Goal: Information Seeking & Learning: Compare options

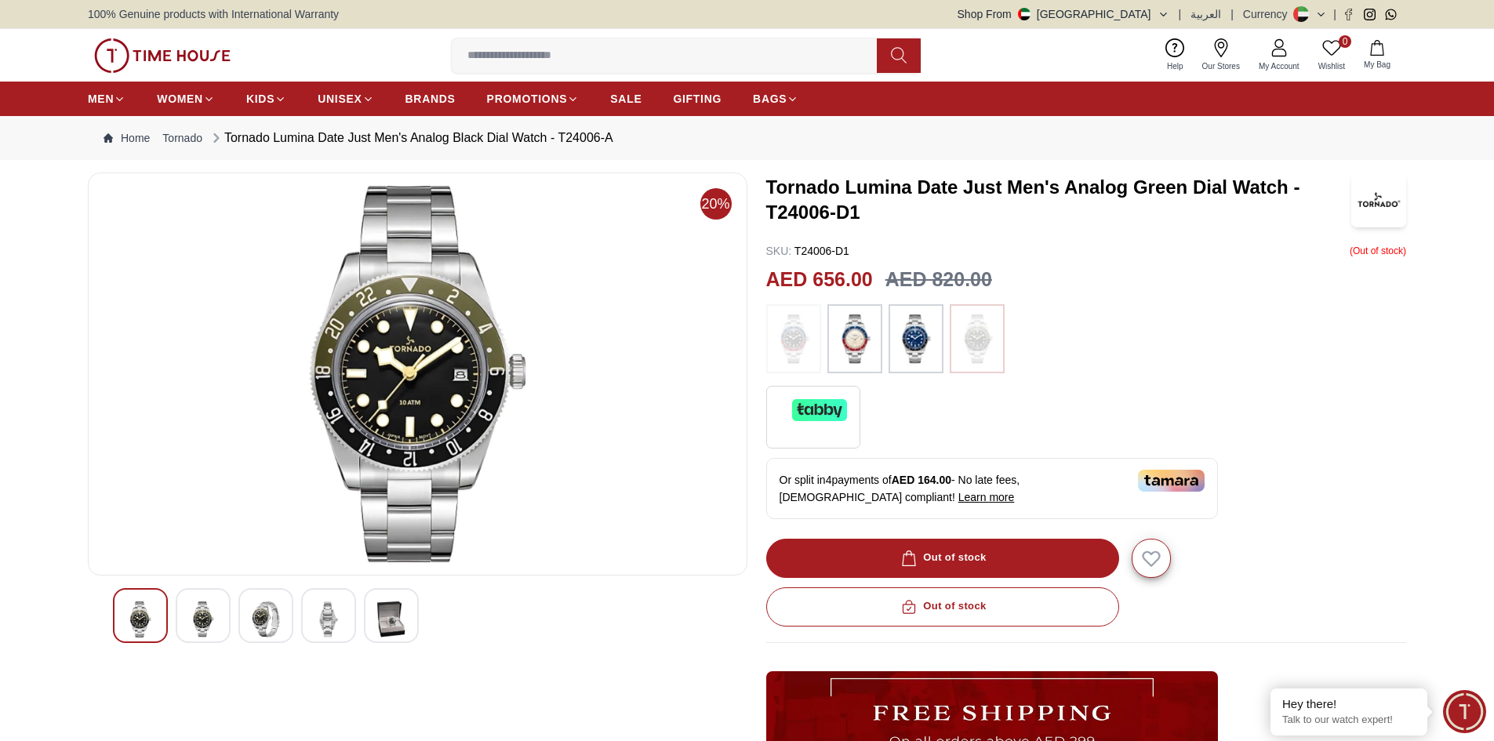
click at [444, 341] on img at bounding box center [417, 374] width 633 height 376
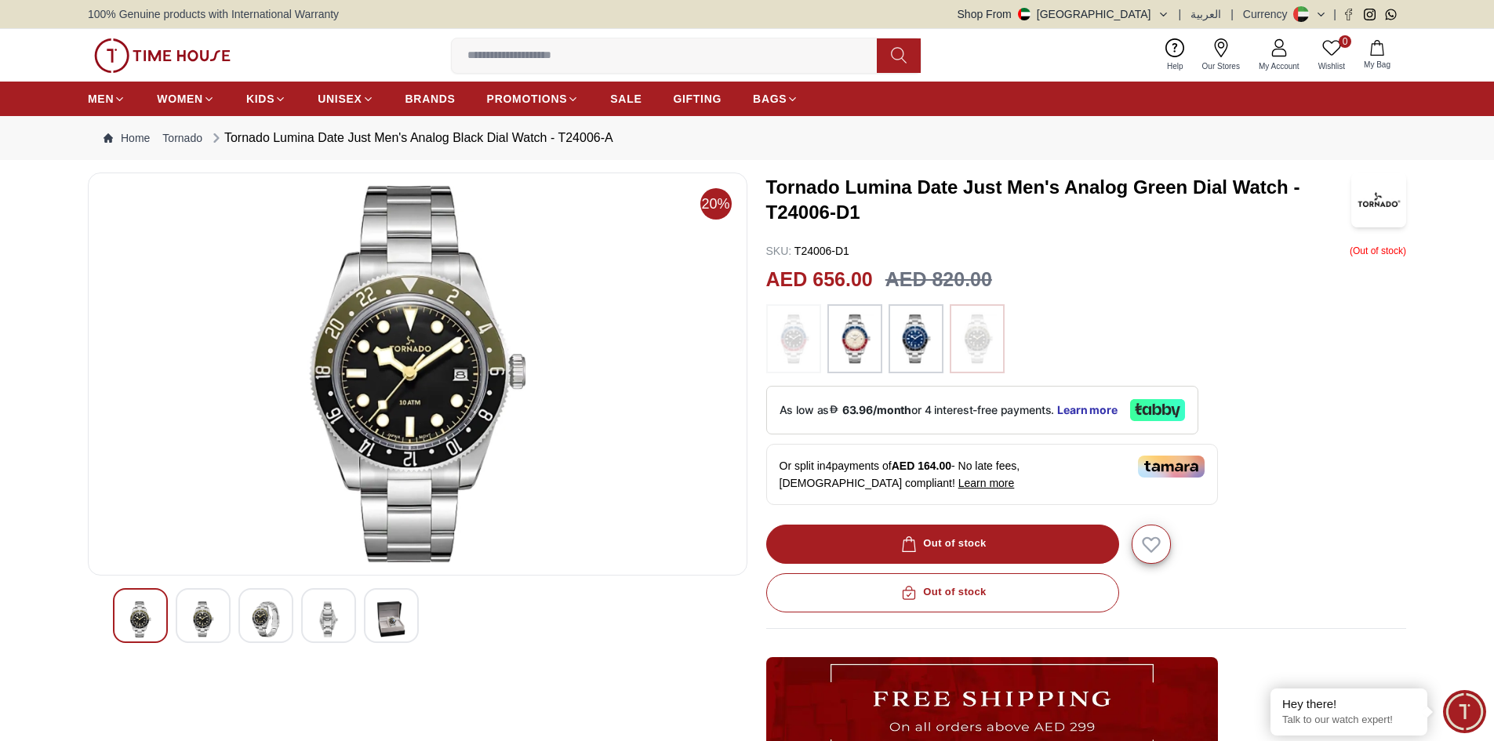
click at [445, 315] on img at bounding box center [417, 374] width 633 height 376
click at [263, 638] on img at bounding box center [266, 620] width 28 height 36
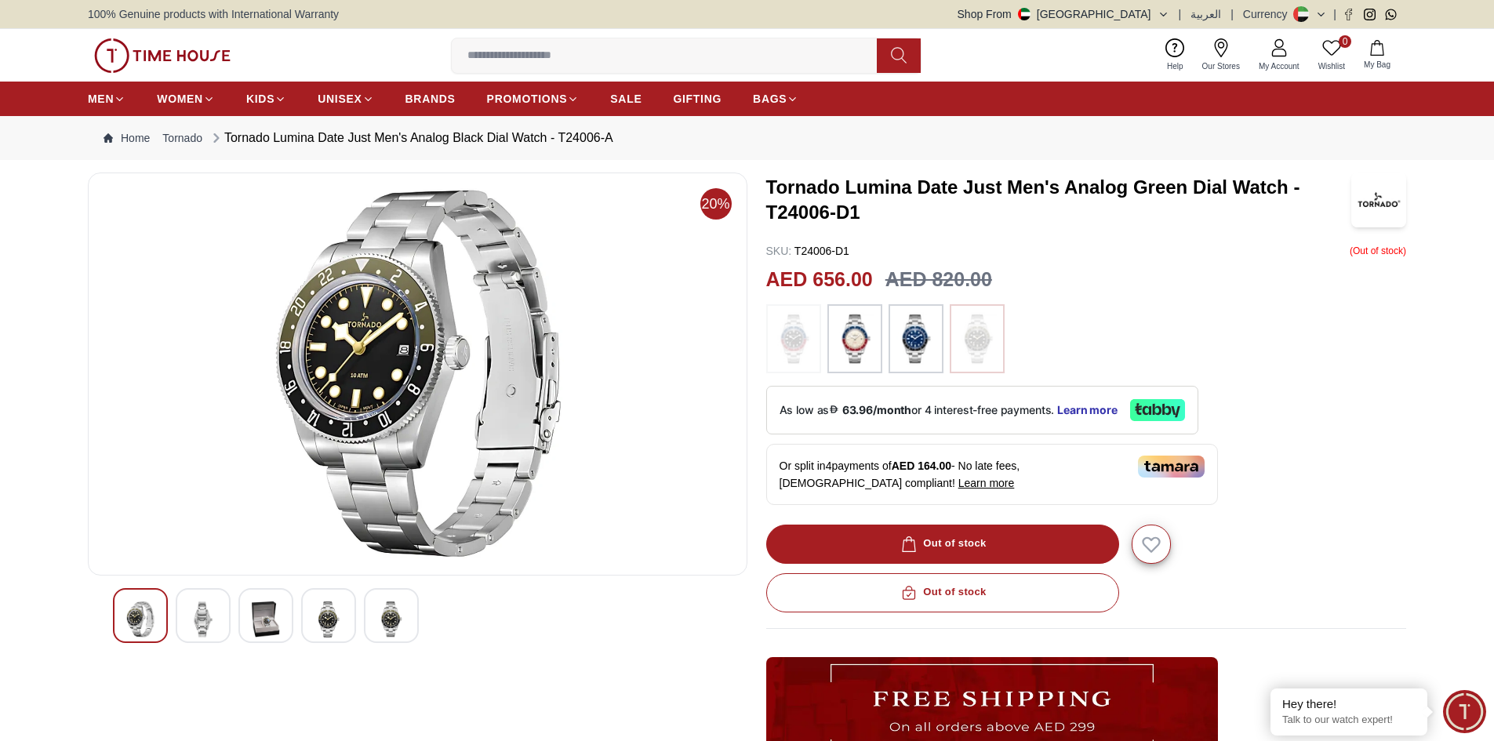
click at [227, 621] on div at bounding box center [203, 615] width 55 height 55
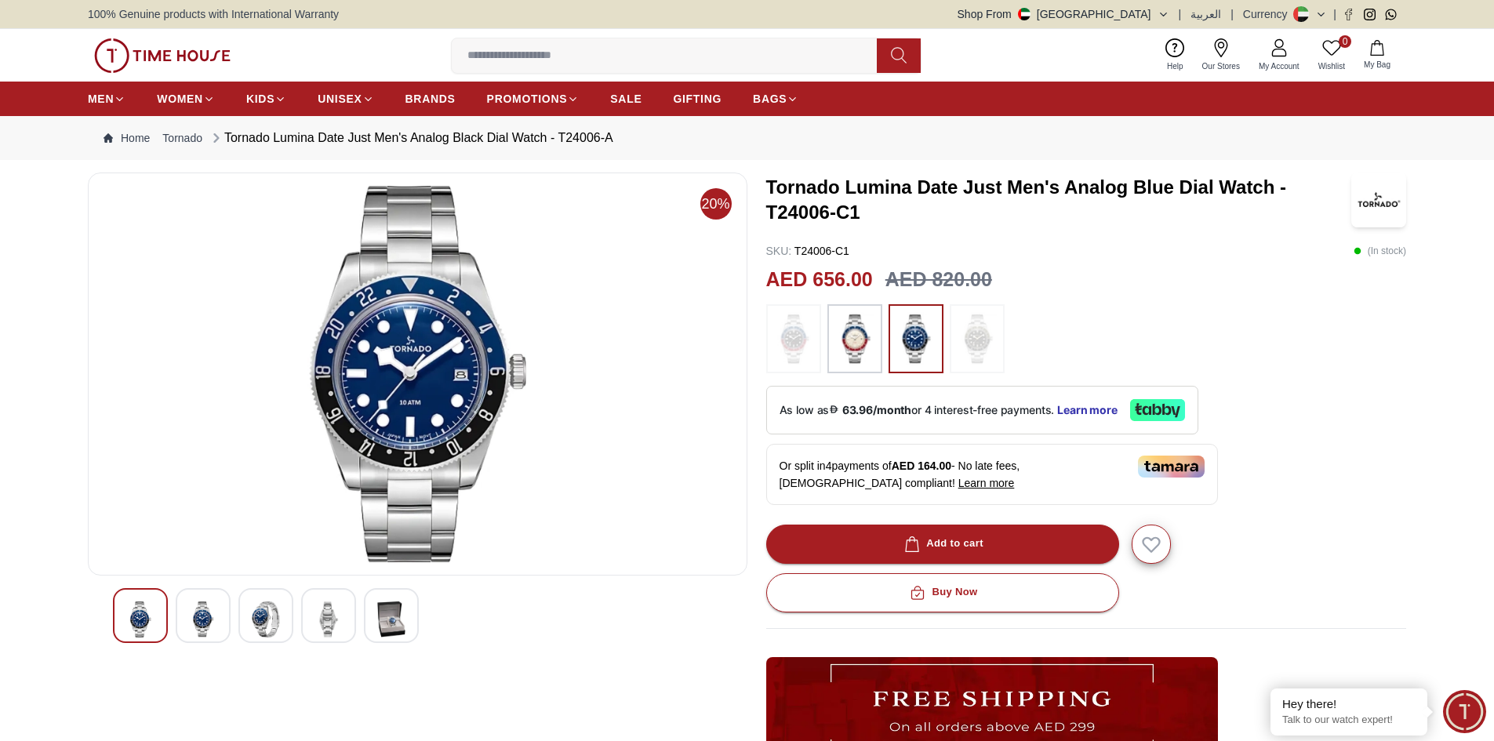
click at [266, 621] on img at bounding box center [266, 620] width 28 height 36
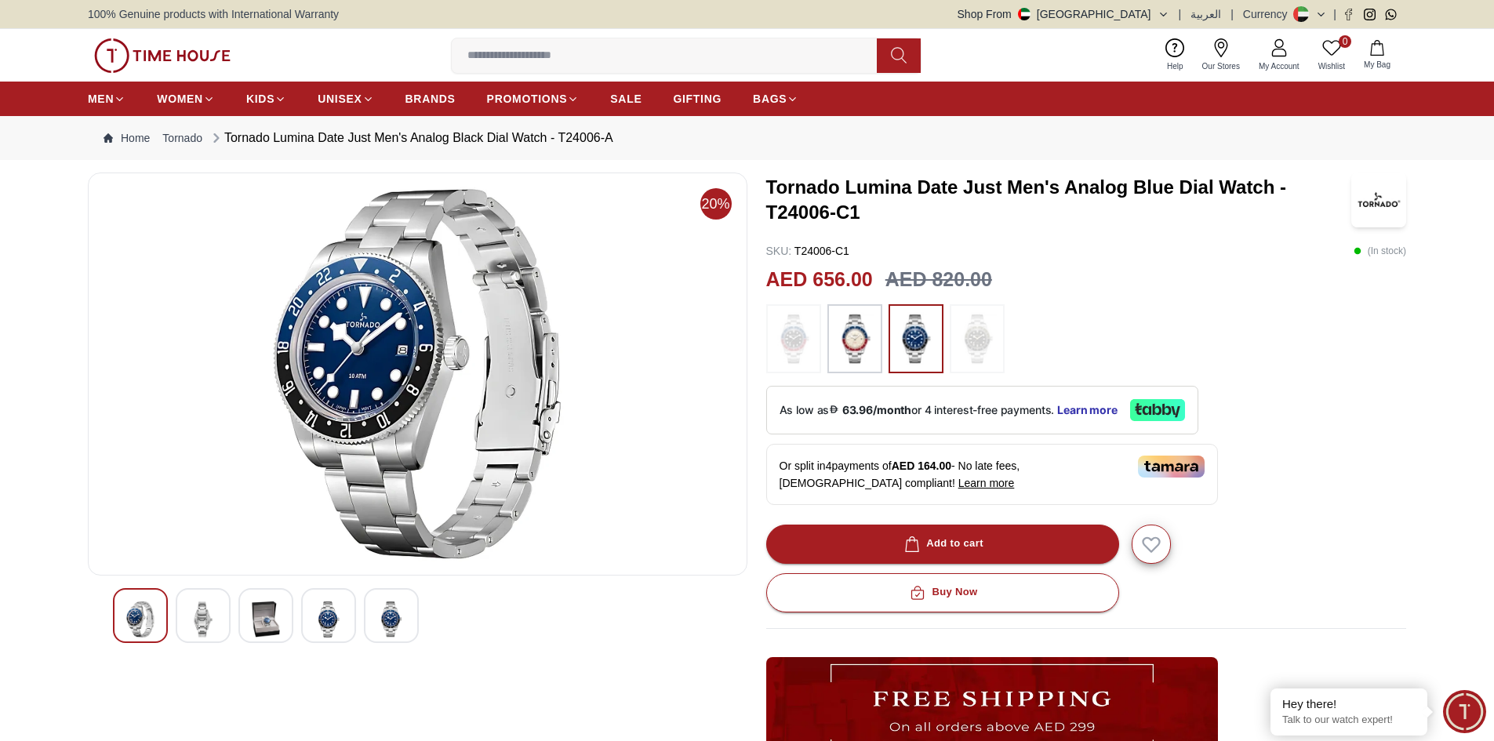
click at [184, 629] on div at bounding box center [203, 615] width 55 height 55
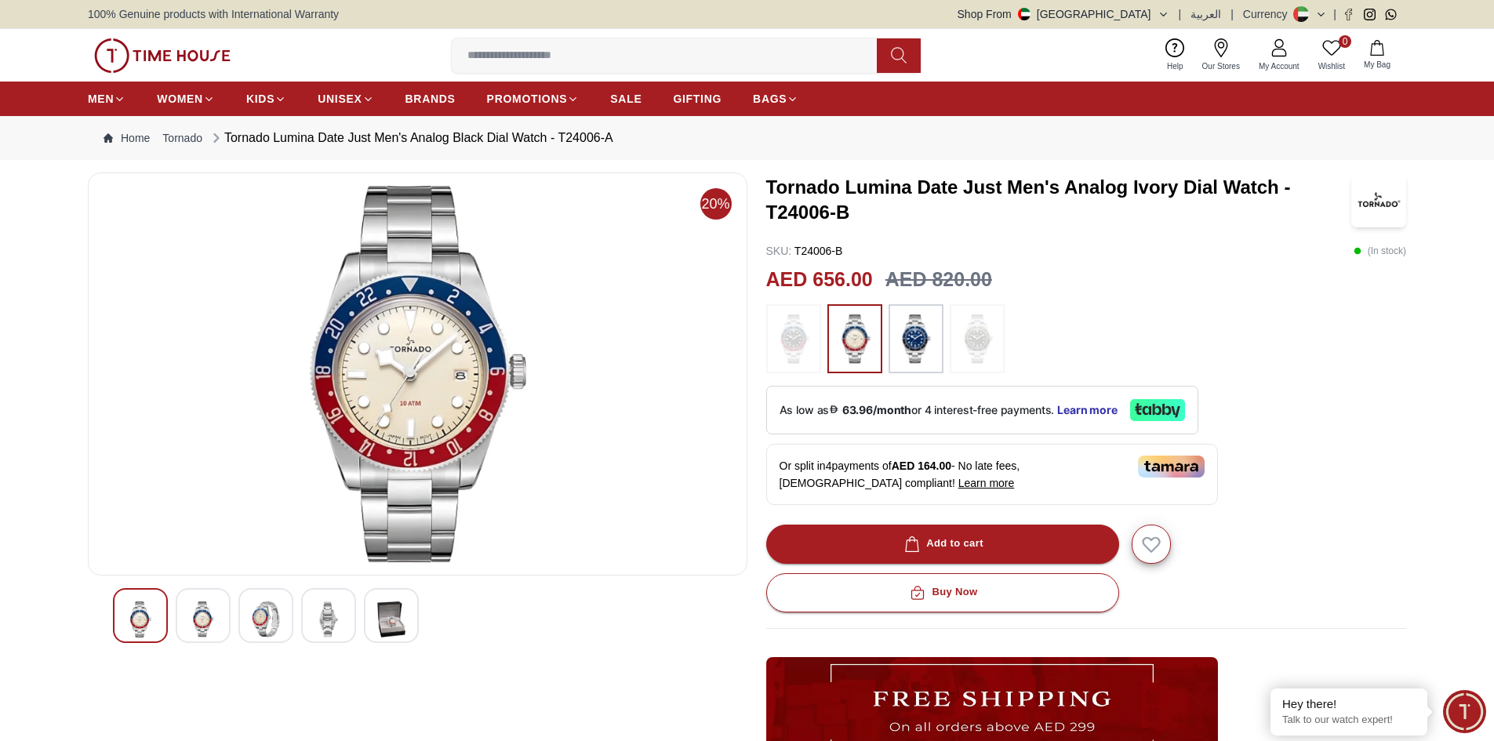
click at [380, 391] on img at bounding box center [417, 374] width 633 height 376
click at [271, 630] on img at bounding box center [266, 620] width 28 height 36
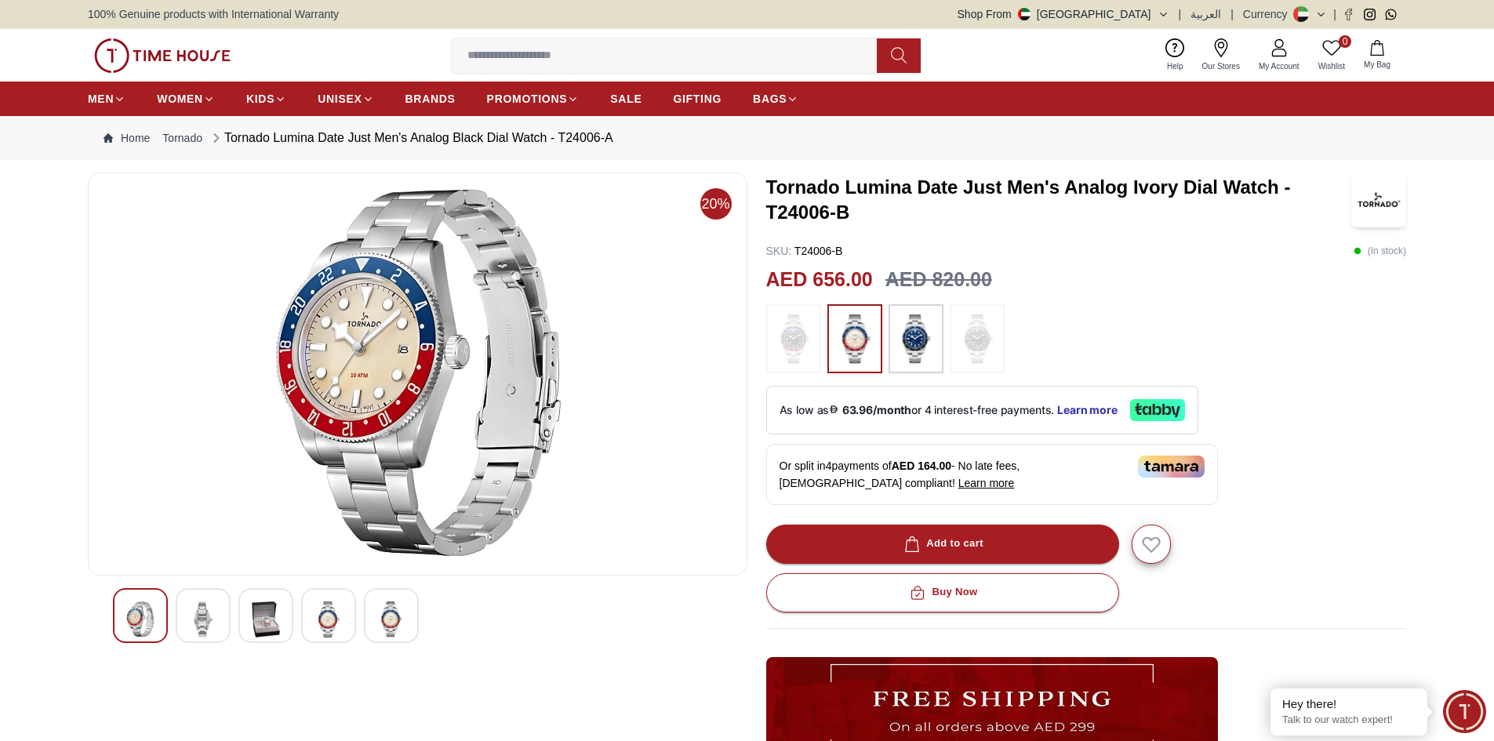
click at [231, 616] on div at bounding box center [417, 615] width 609 height 55
click at [200, 616] on img at bounding box center [203, 620] width 28 height 36
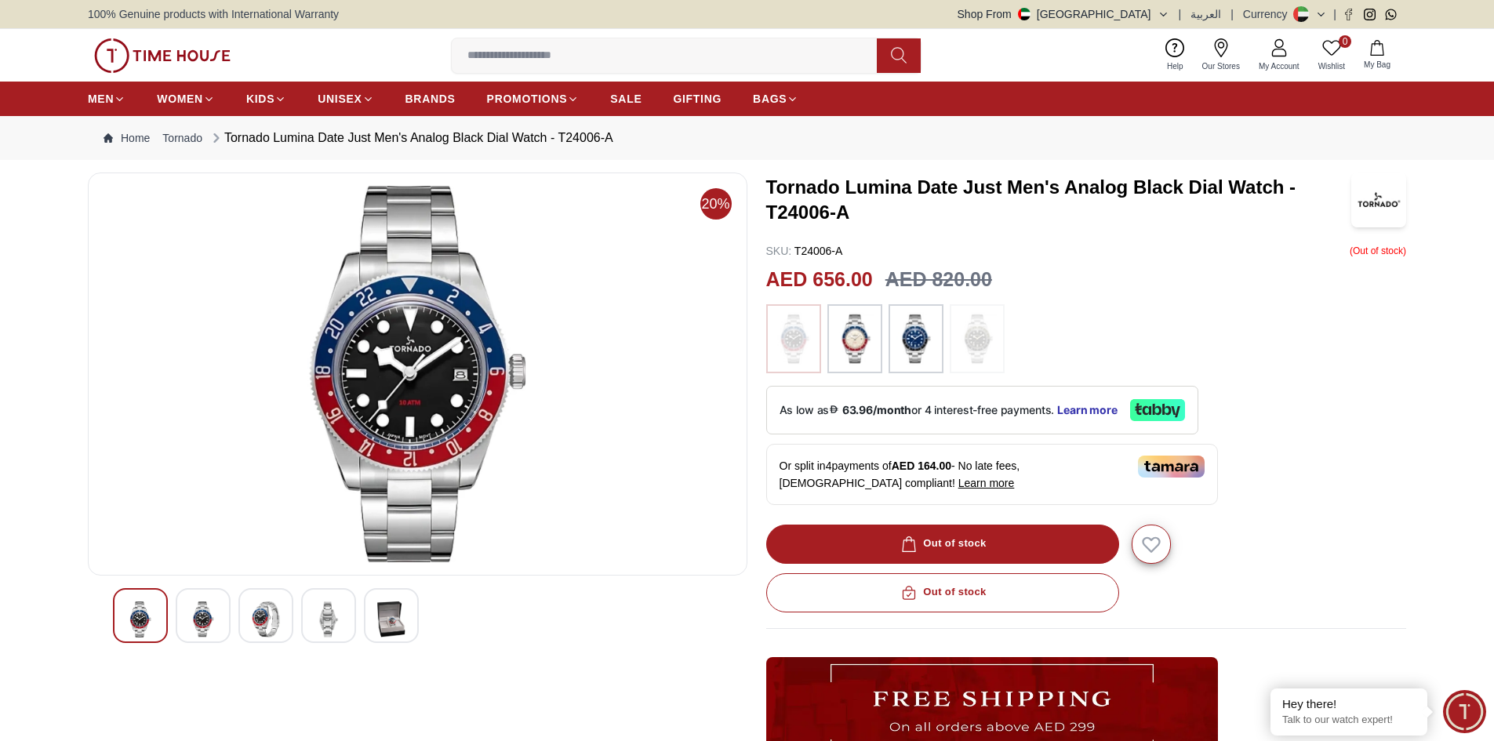
click at [276, 621] on img at bounding box center [266, 620] width 28 height 36
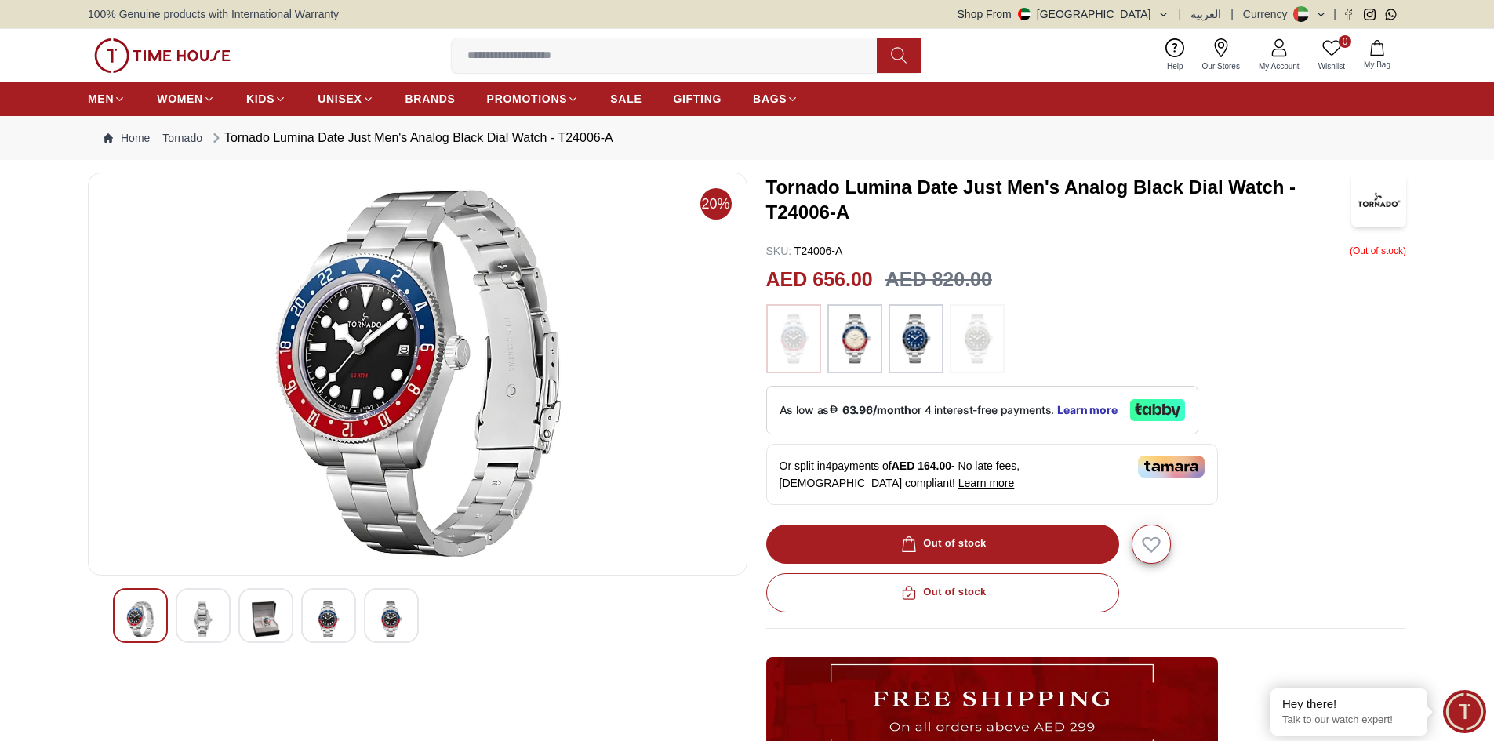
click at [210, 608] on img at bounding box center [203, 620] width 28 height 36
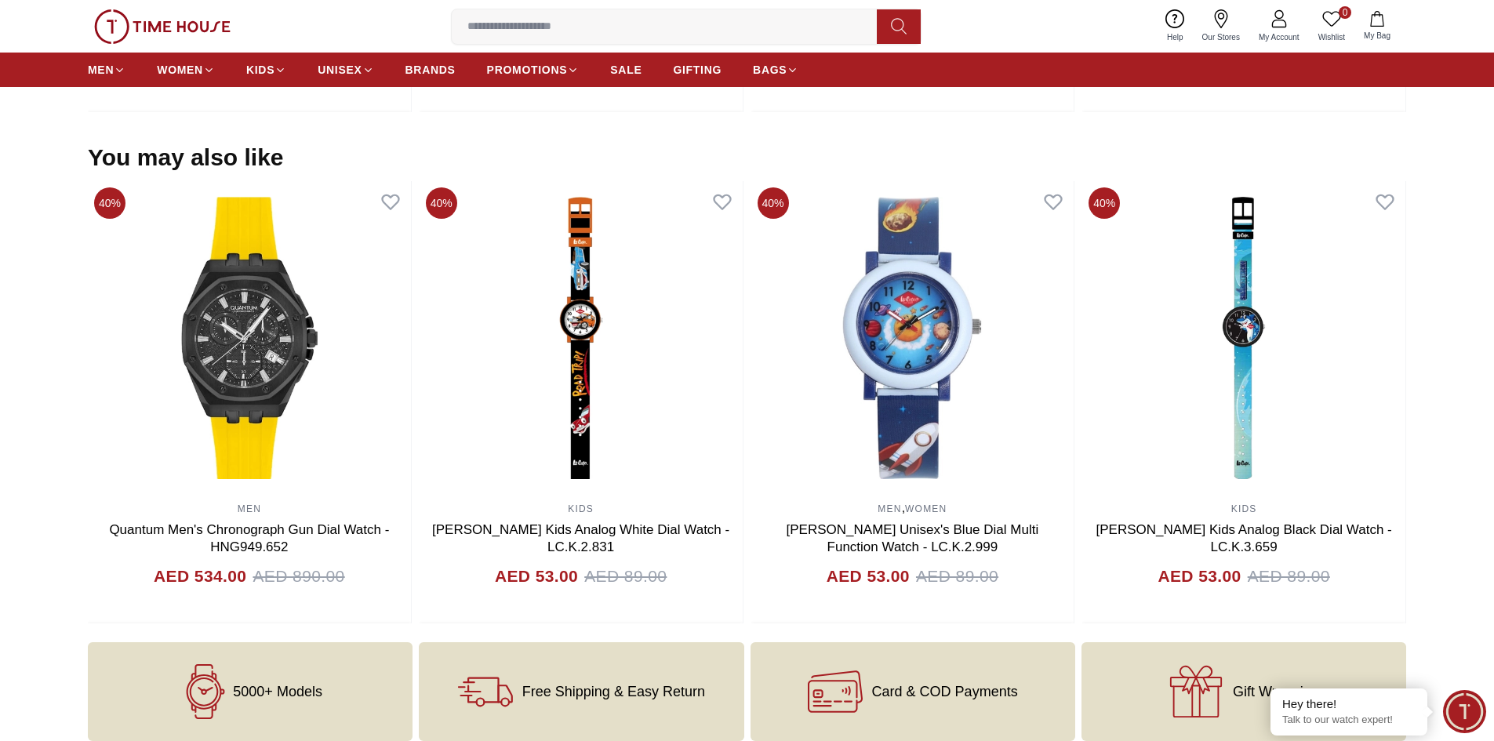
scroll to position [1882, 0]
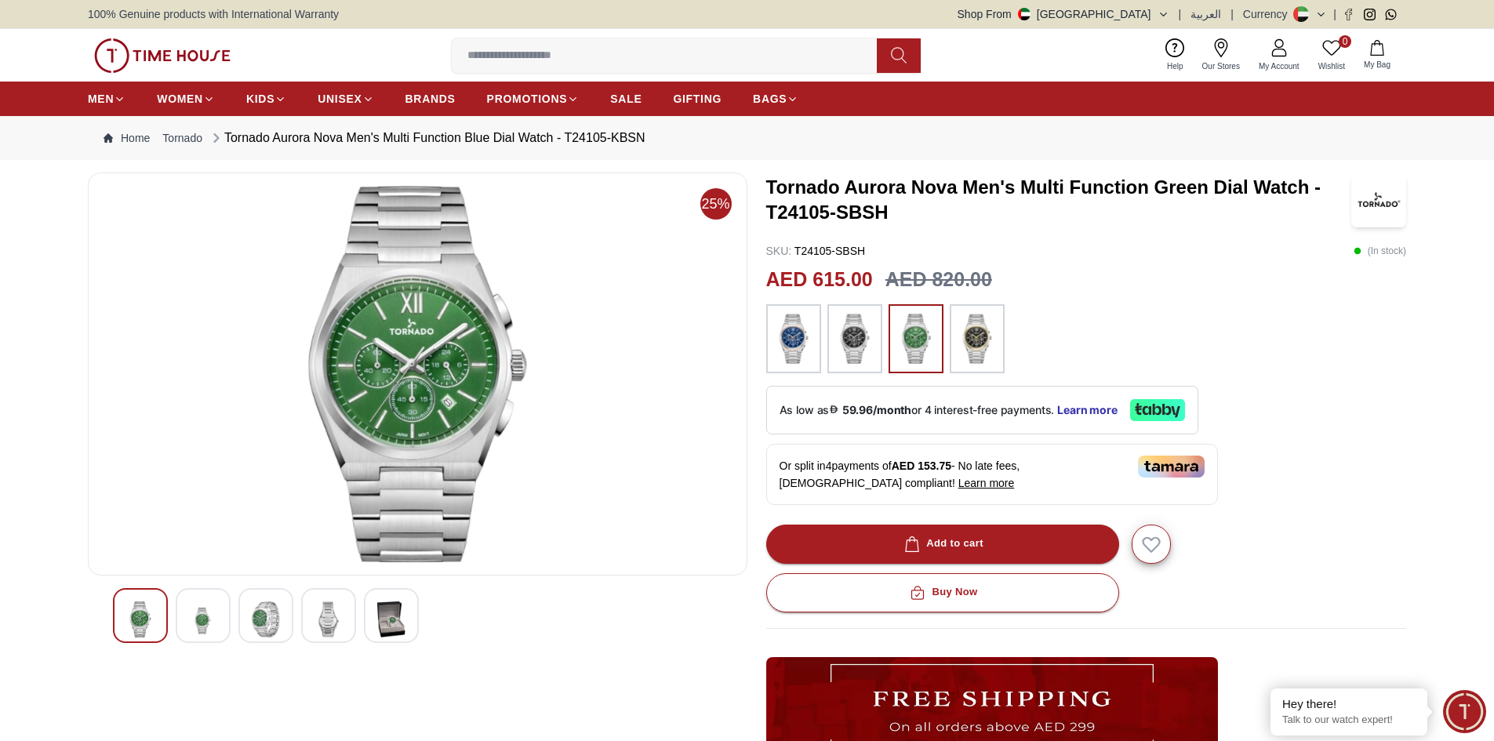
click at [397, 300] on img at bounding box center [417, 374] width 633 height 376
click at [413, 321] on img at bounding box center [417, 374] width 633 height 376
click at [100, 472] on div at bounding box center [418, 374] width 660 height 403
click at [267, 615] on img at bounding box center [266, 620] width 28 height 36
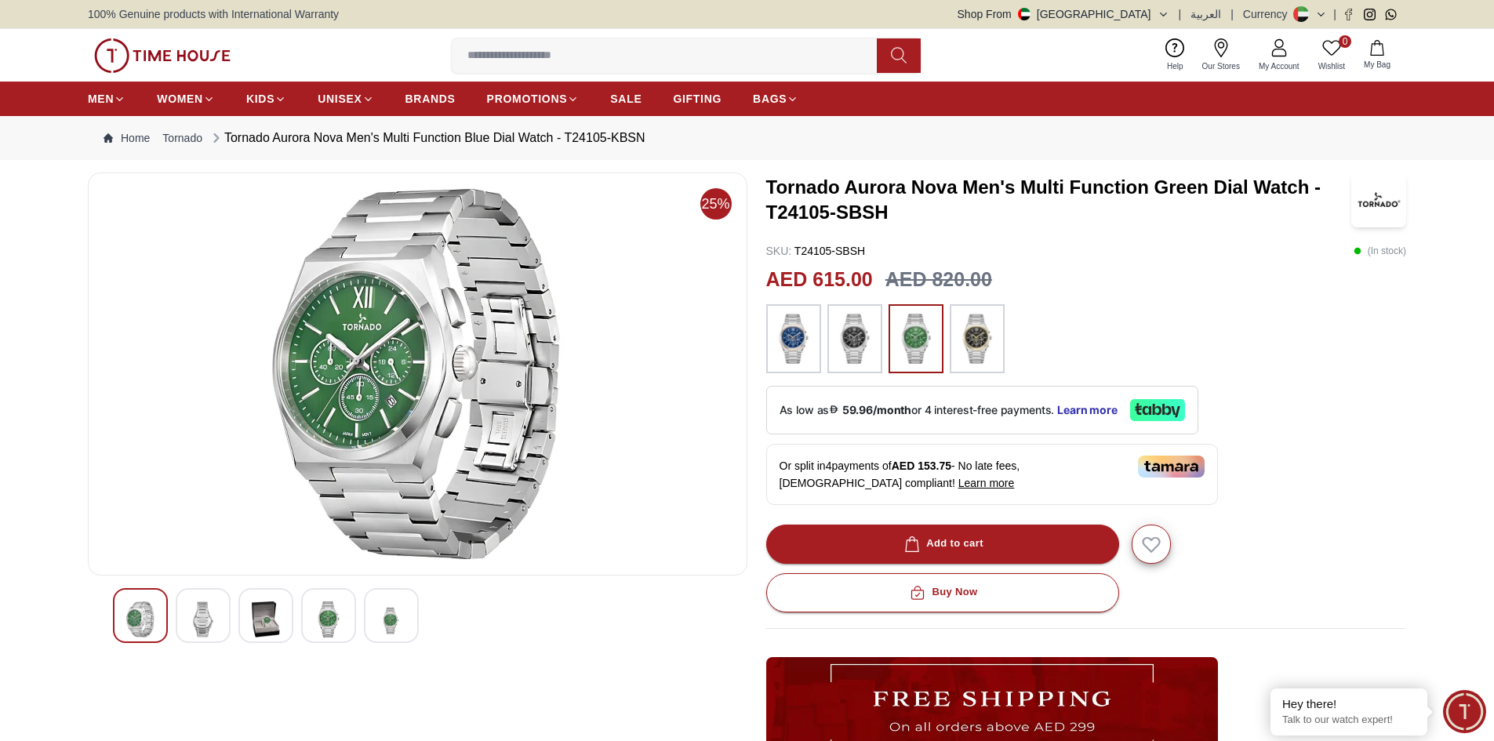
click at [220, 621] on div at bounding box center [203, 615] width 55 height 55
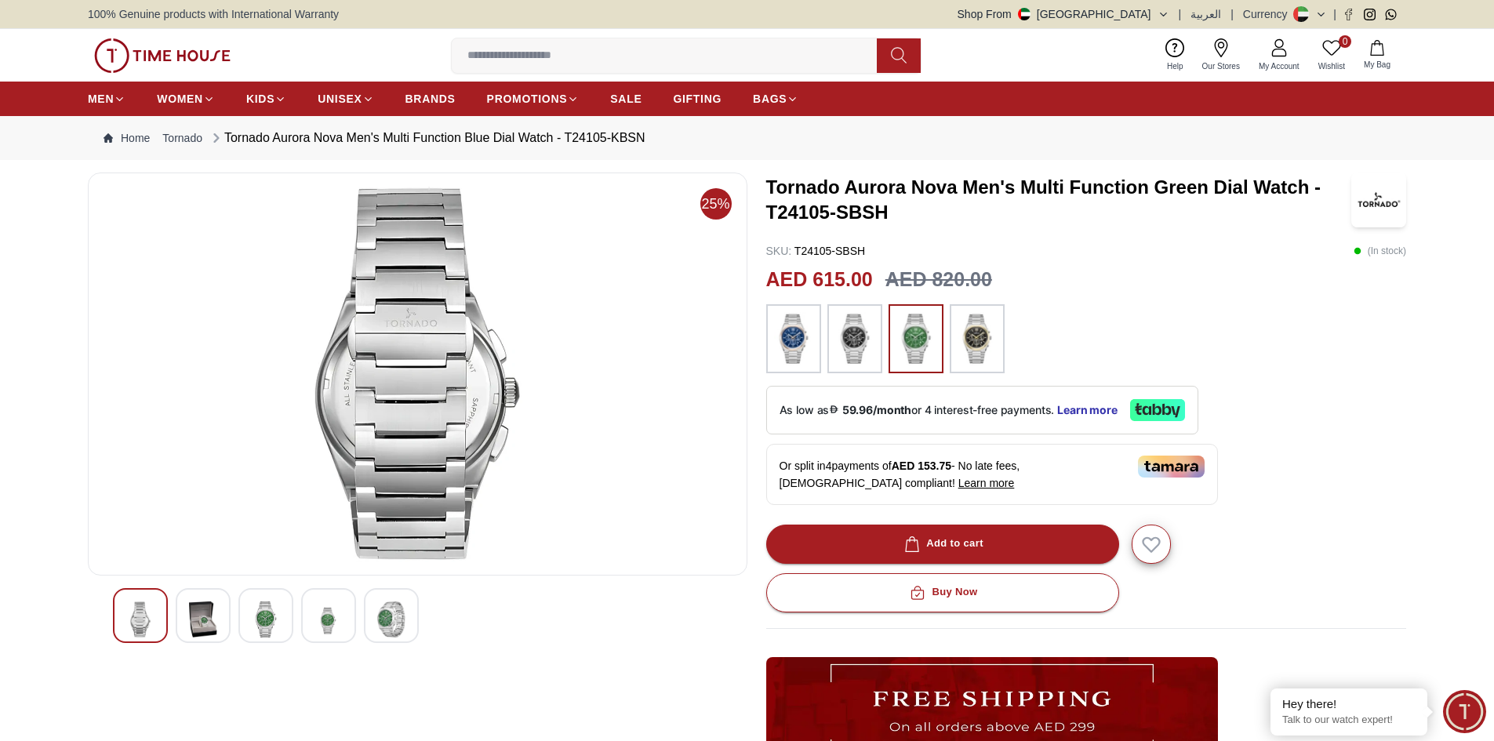
click at [255, 624] on img at bounding box center [266, 620] width 28 height 36
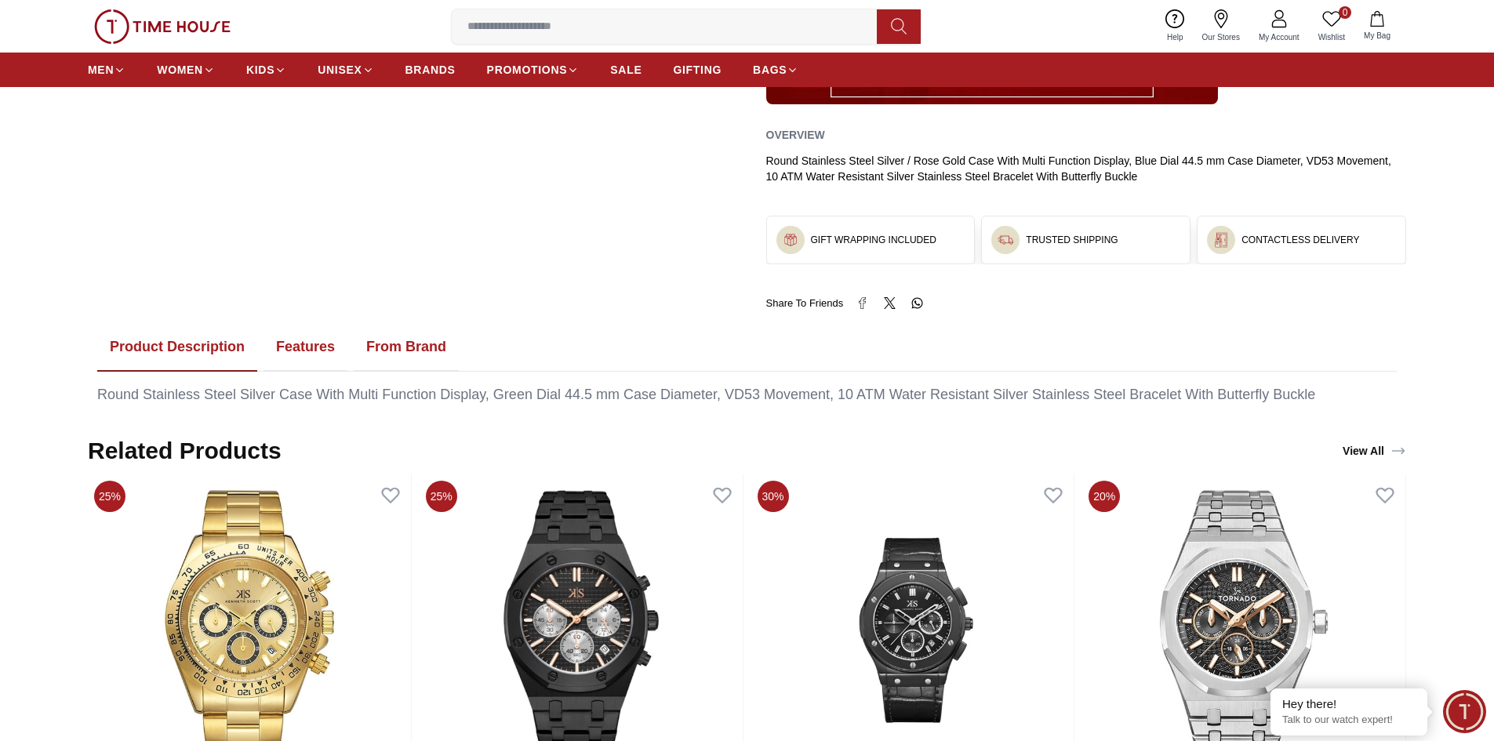
scroll to position [784, 0]
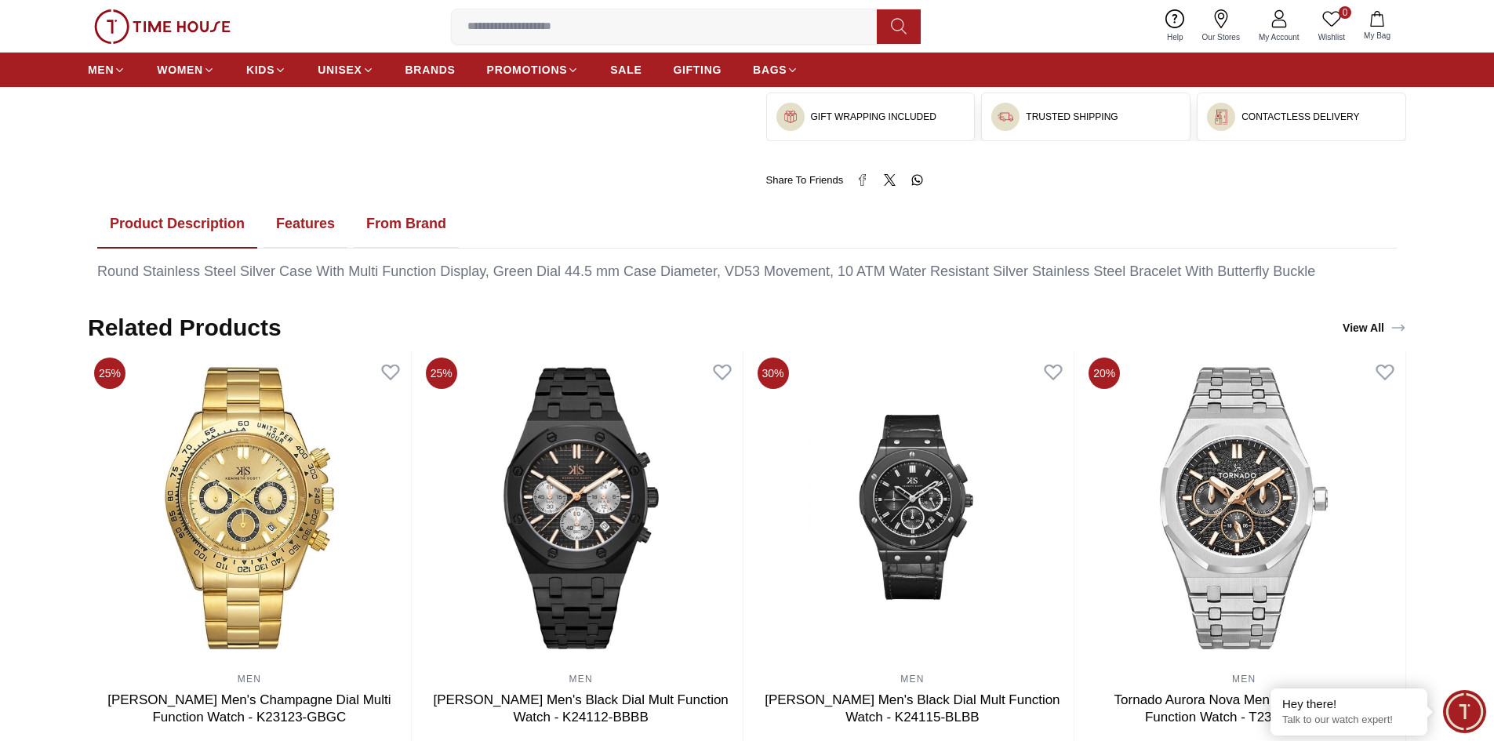
click at [322, 244] on button "Features" at bounding box center [306, 224] width 84 height 49
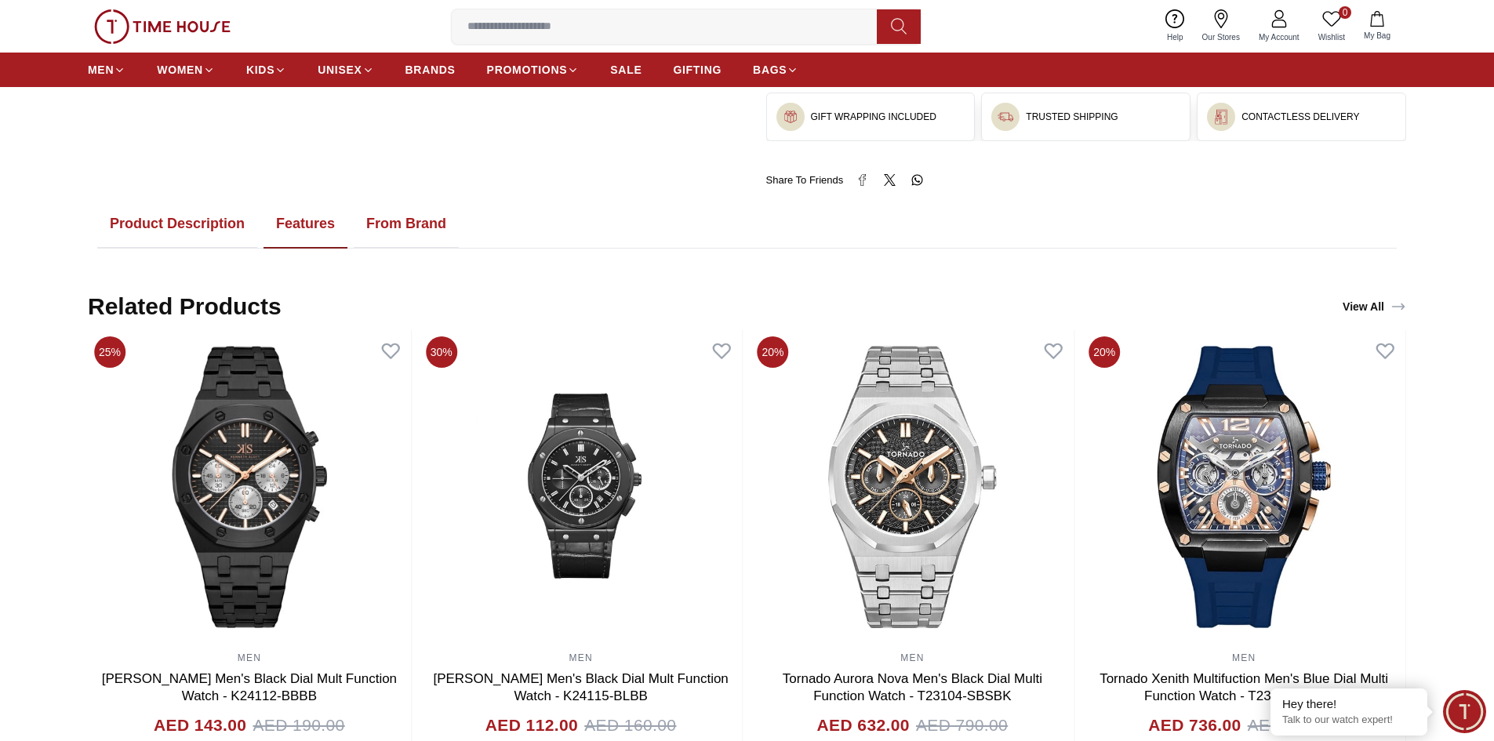
click at [206, 222] on button "Product Description" at bounding box center [177, 224] width 160 height 49
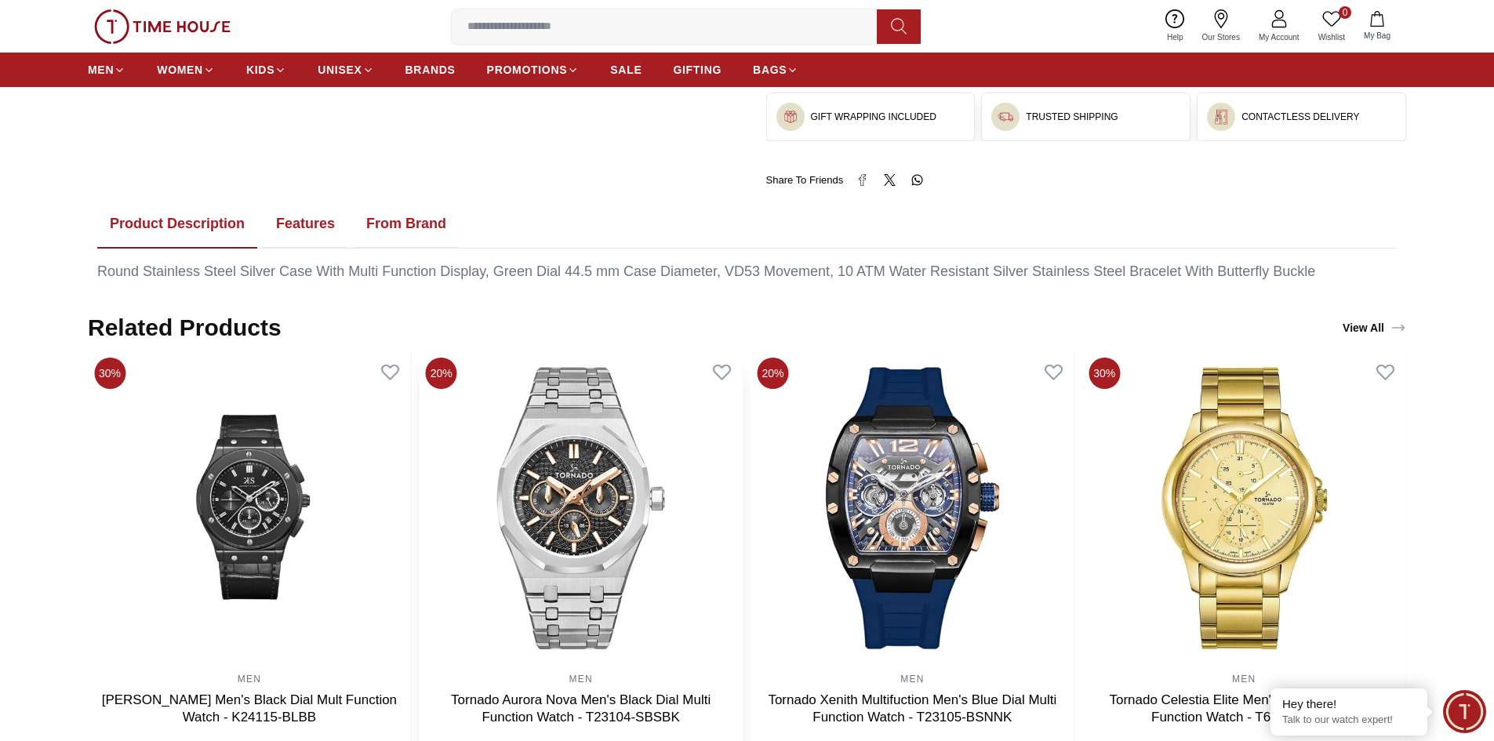
scroll to position [314, 0]
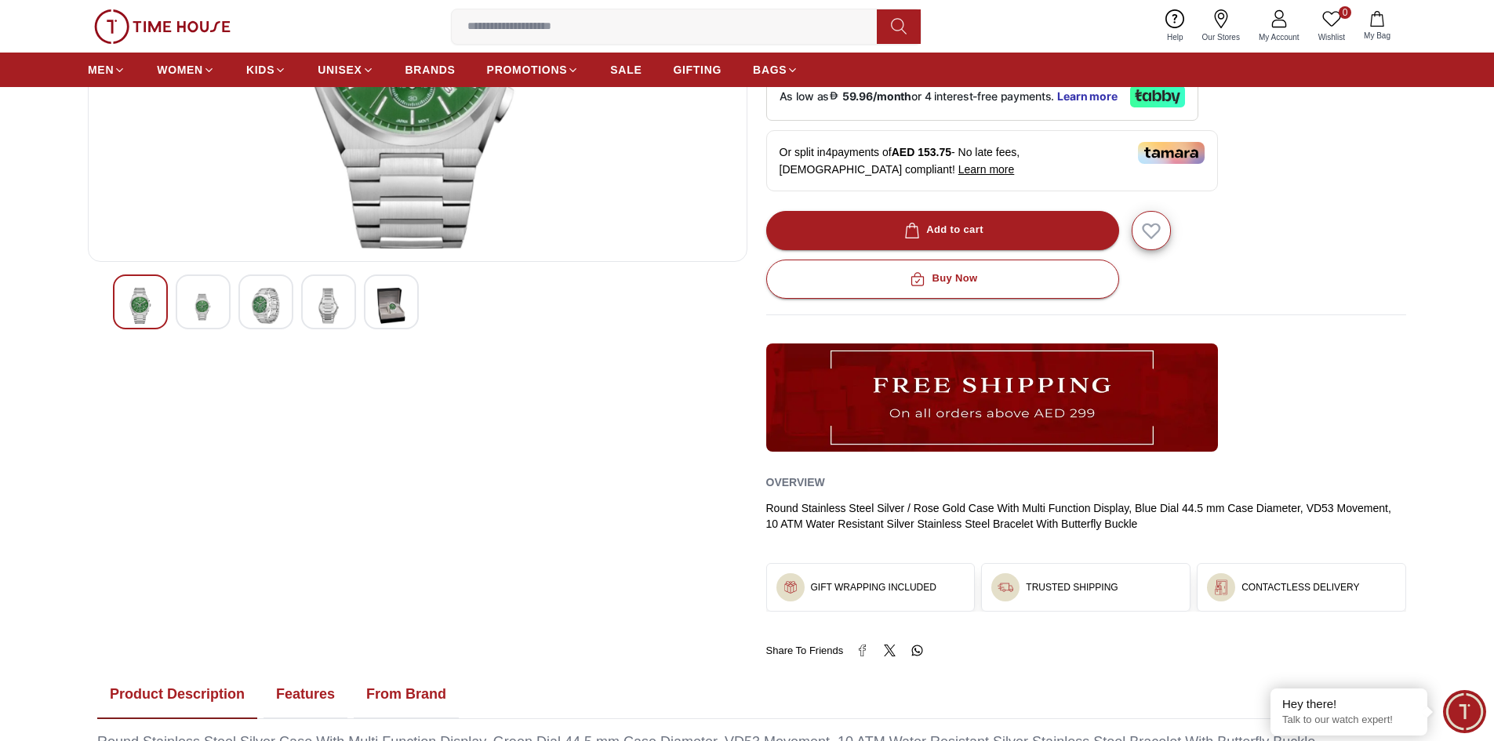
click at [344, 320] on div at bounding box center [328, 302] width 55 height 55
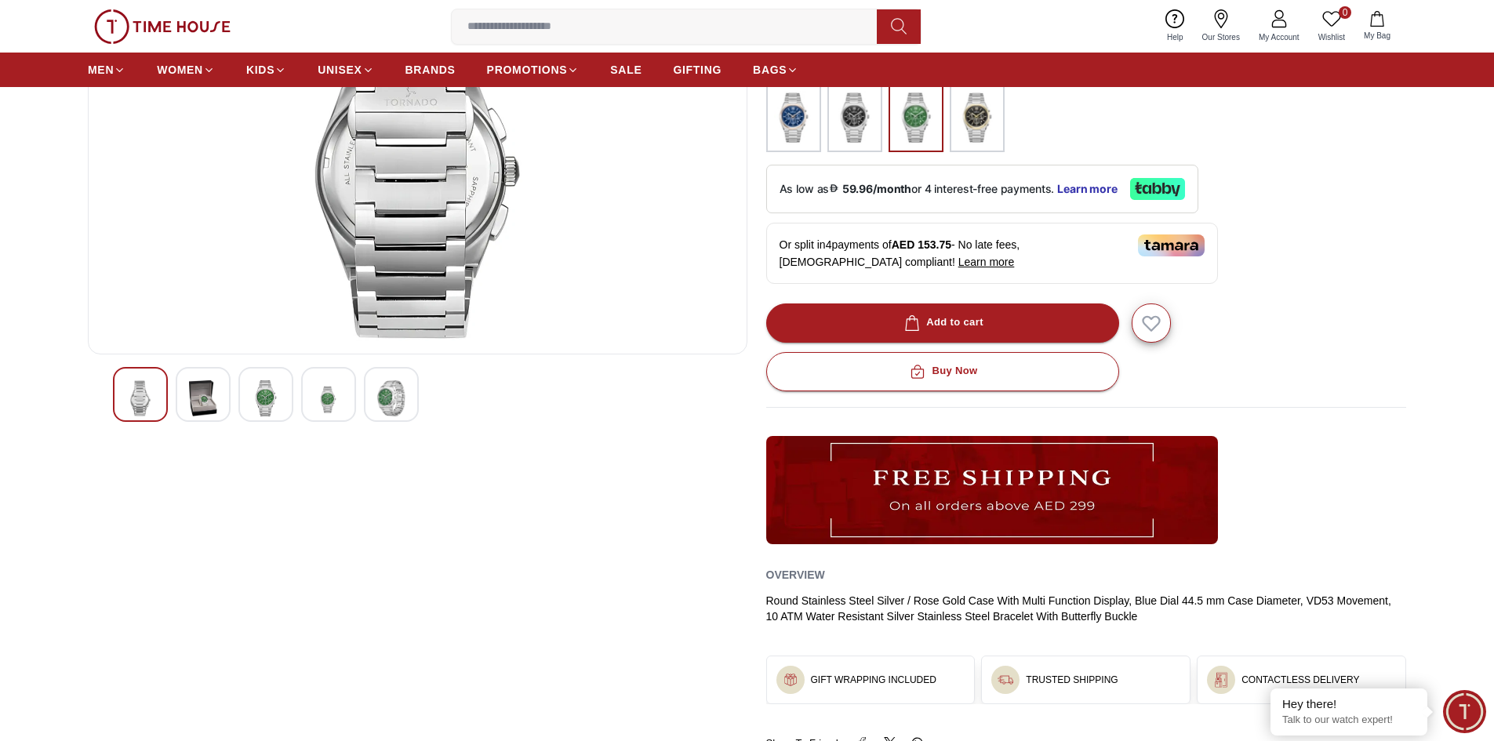
scroll to position [0, 0]
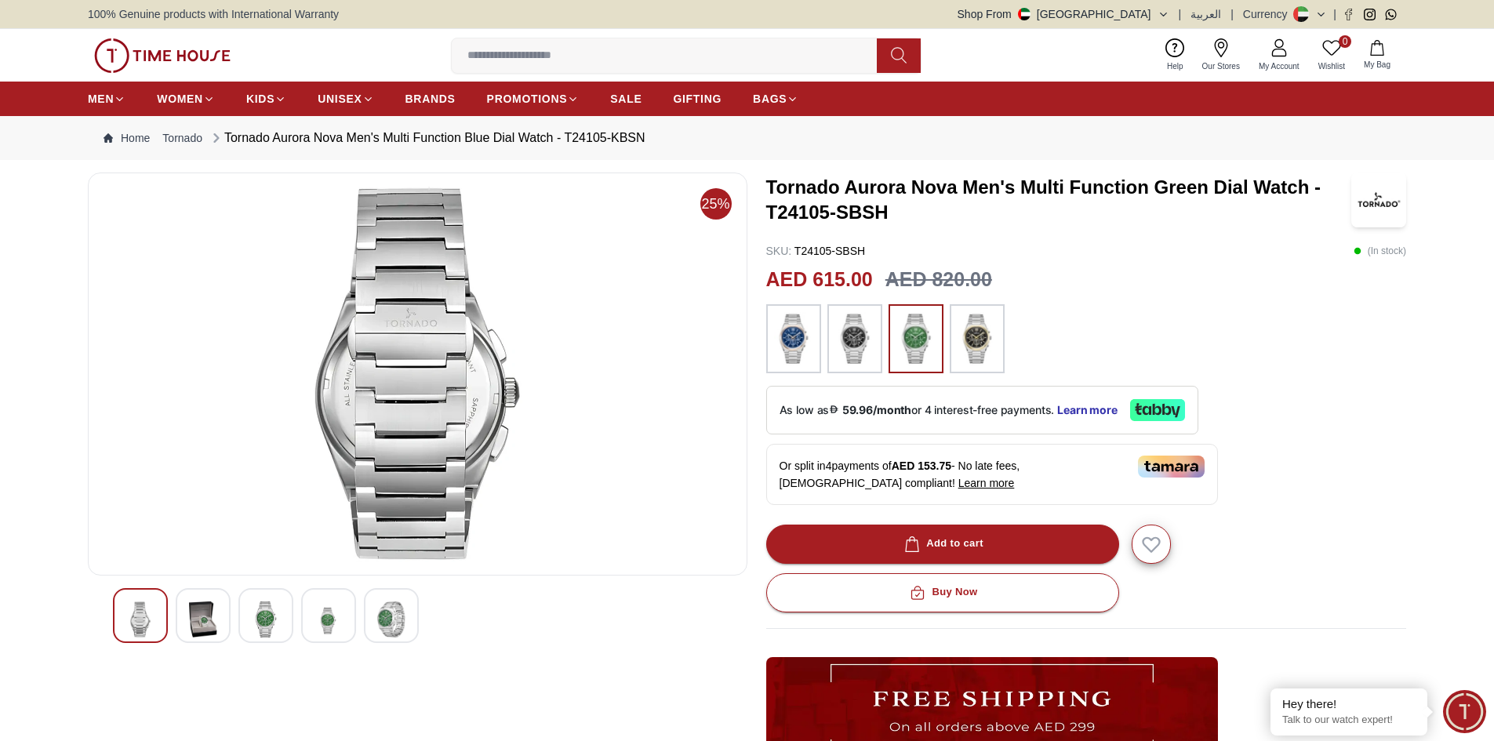
click at [258, 619] on img at bounding box center [266, 620] width 28 height 36
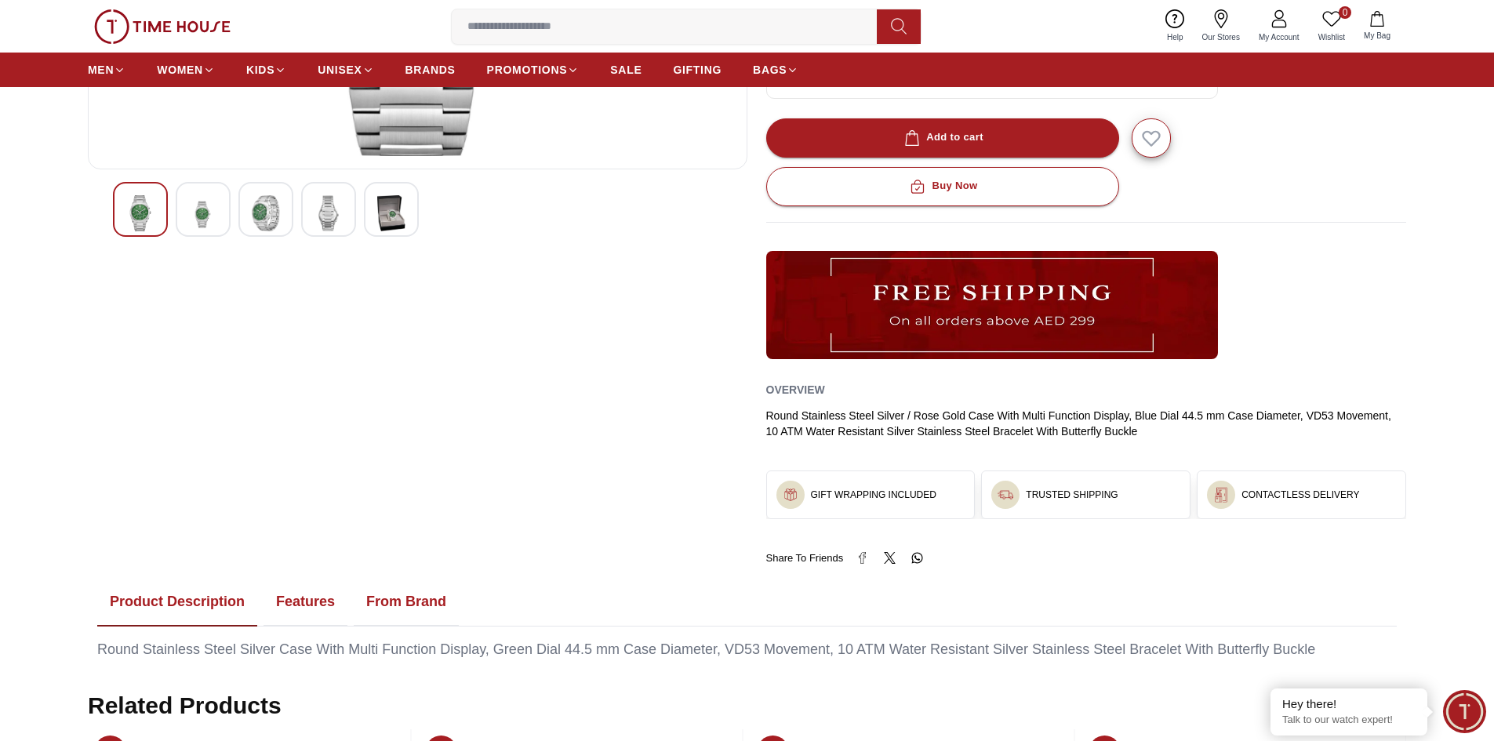
scroll to position [627, 0]
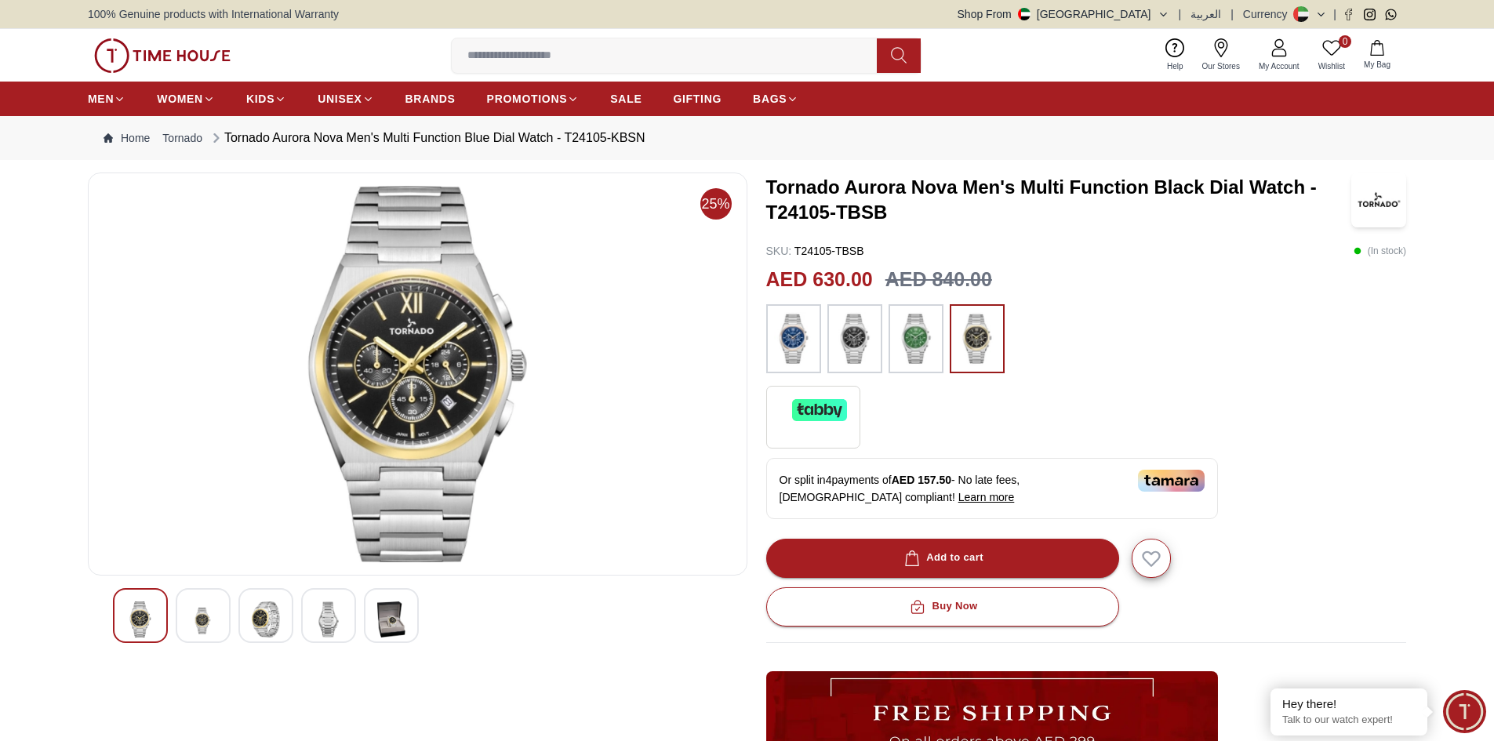
click at [529, 393] on img at bounding box center [417, 374] width 633 height 376
click at [423, 395] on img at bounding box center [417, 374] width 633 height 376
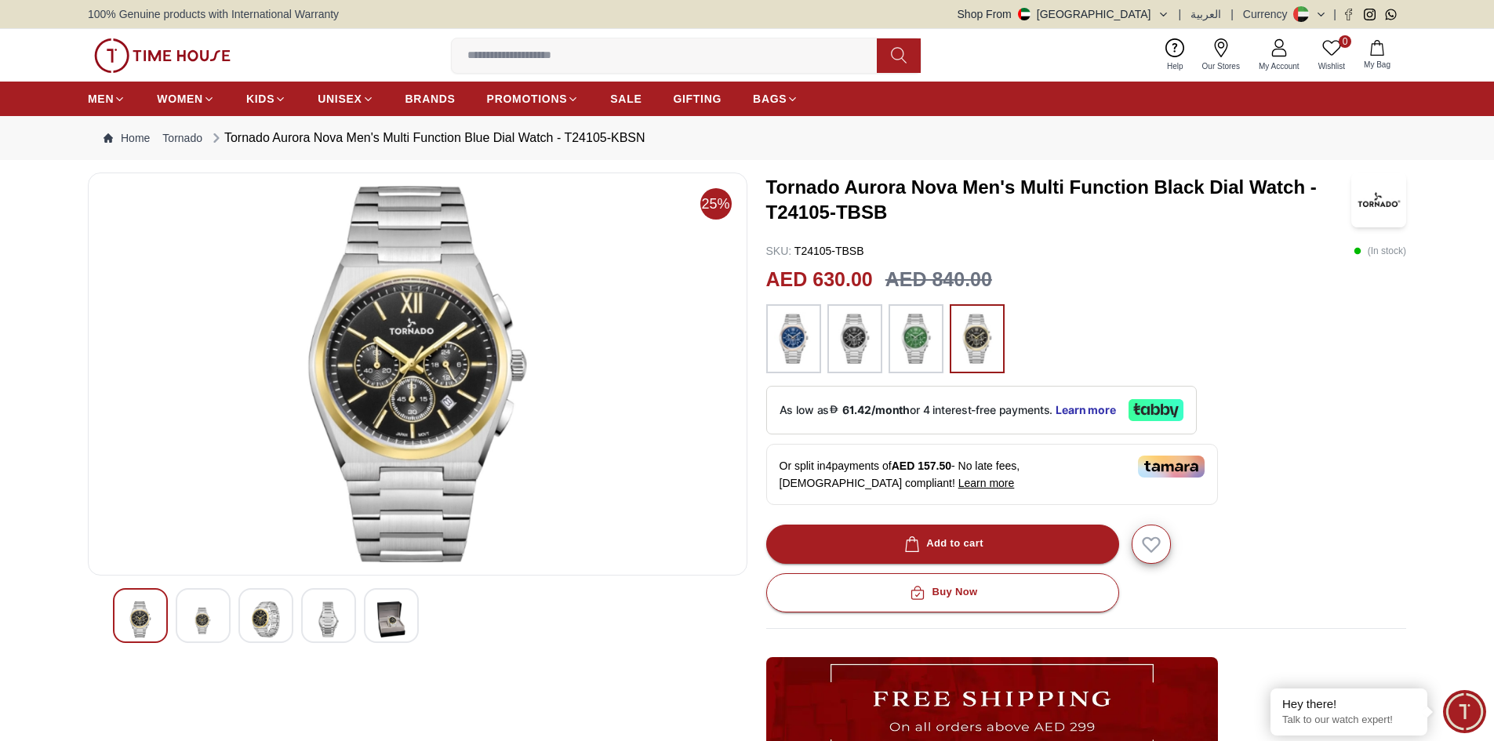
click at [423, 395] on img at bounding box center [417, 374] width 633 height 376
click at [264, 613] on img at bounding box center [266, 620] width 28 height 36
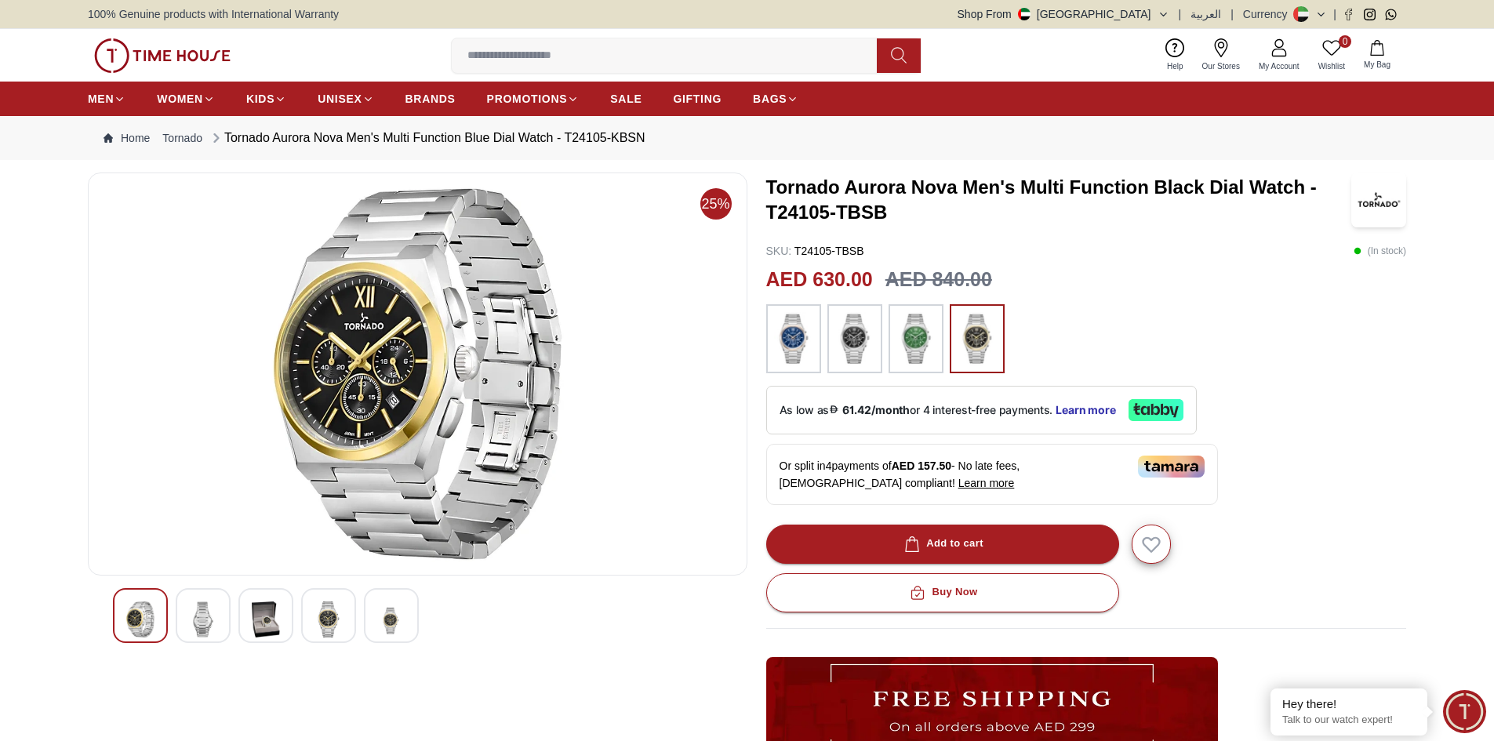
click at [227, 613] on div at bounding box center [203, 615] width 55 height 55
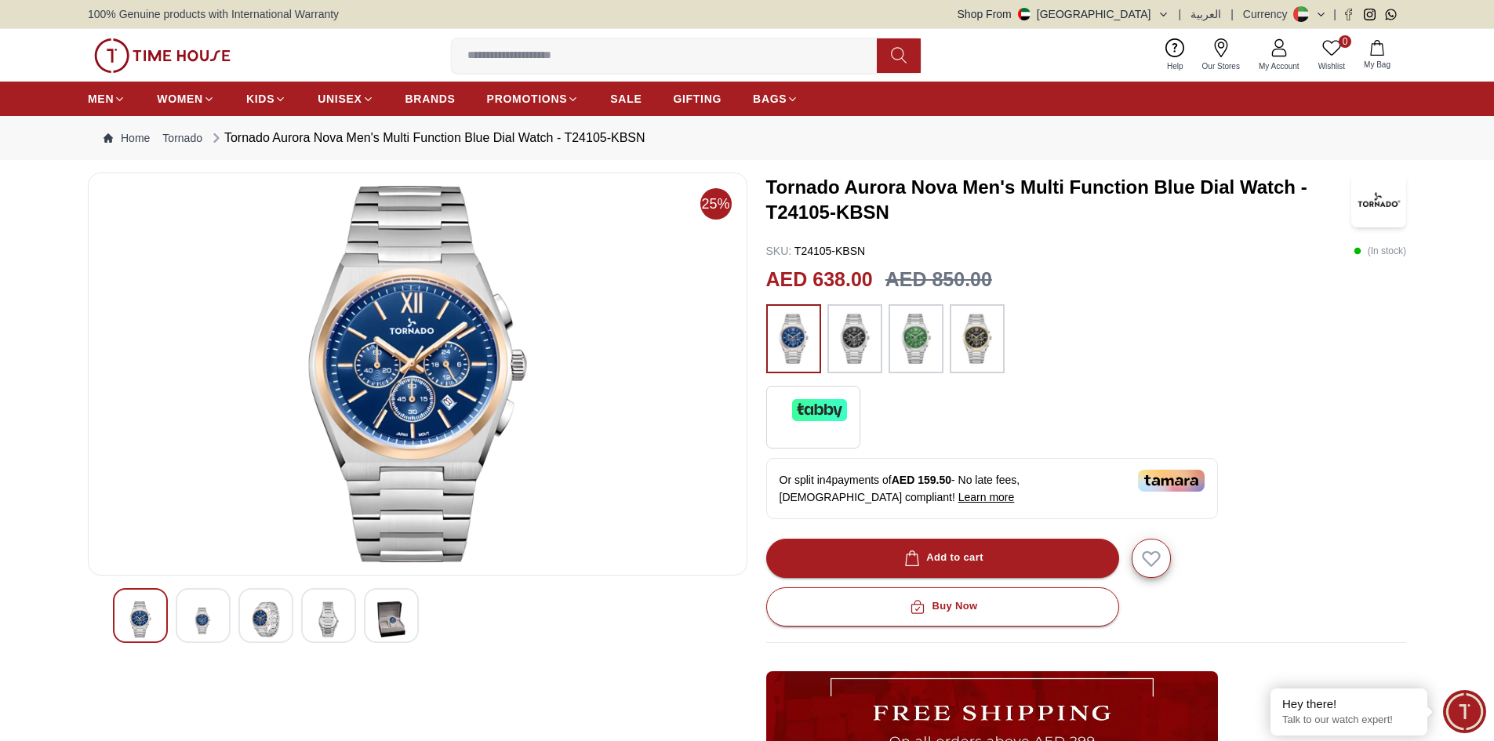
click at [485, 334] on img at bounding box center [417, 374] width 633 height 376
